Goal: Find contact information: Find contact information

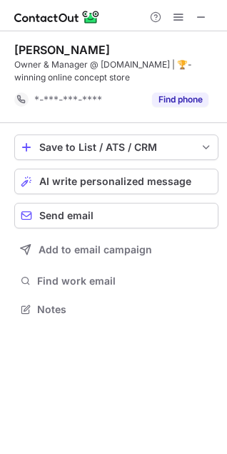
scroll to position [300, 227]
drag, startPoint x: 13, startPoint y: 51, endPoint x: 110, endPoint y: 43, distance: 98.0
click at [110, 43] on div "[PERSON_NAME] Owner & Manager @ [DOMAIN_NAME] | 🏆-winning online concept store …" at bounding box center [113, 181] width 227 height 300
copy div "[PERSON_NAME]"
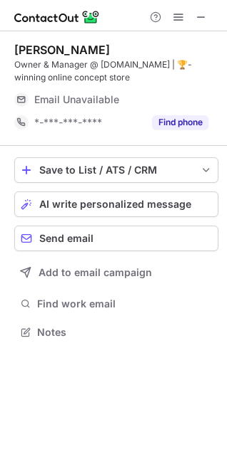
scroll to position [323, 227]
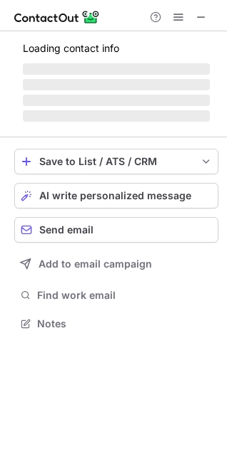
scroll to position [310, 227]
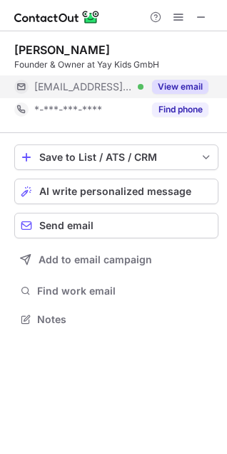
click at [178, 93] on button "View email" at bounding box center [180, 87] width 56 height 14
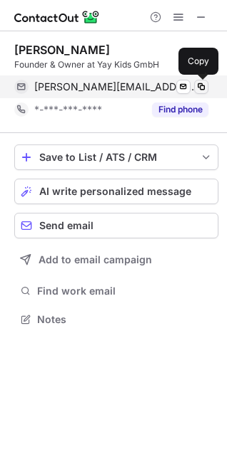
click at [204, 88] on span at bounding box center [200, 86] width 11 height 11
